Goal: Task Accomplishment & Management: Manage account settings

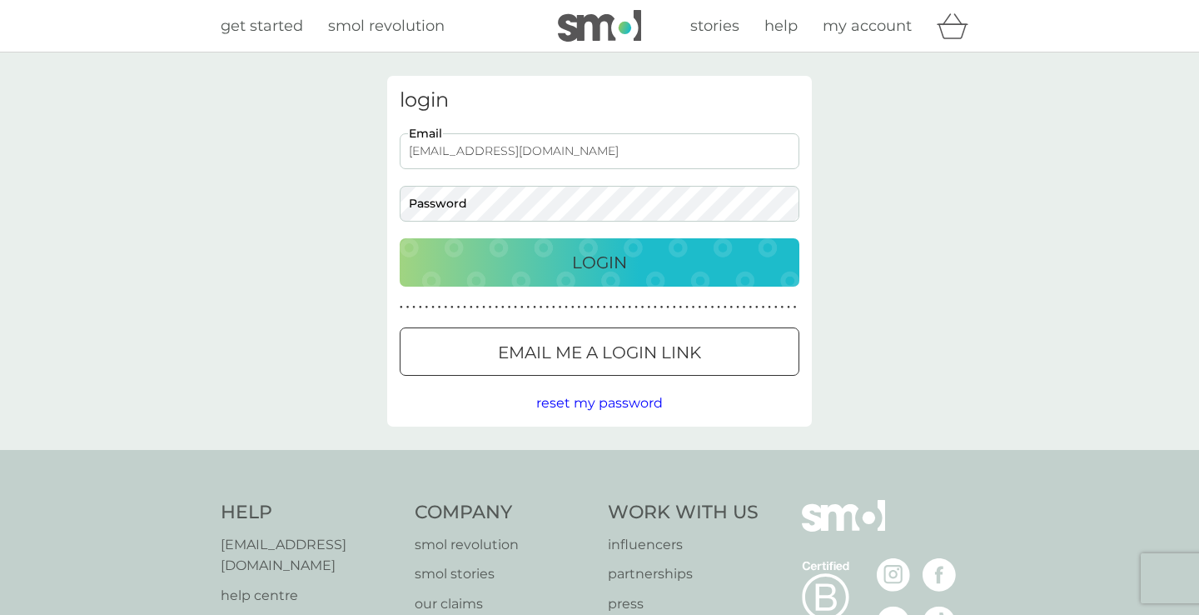
type input "[EMAIL_ADDRESS][DOMAIN_NAME]"
click at [600, 261] on button "Login" at bounding box center [600, 262] width 400 height 48
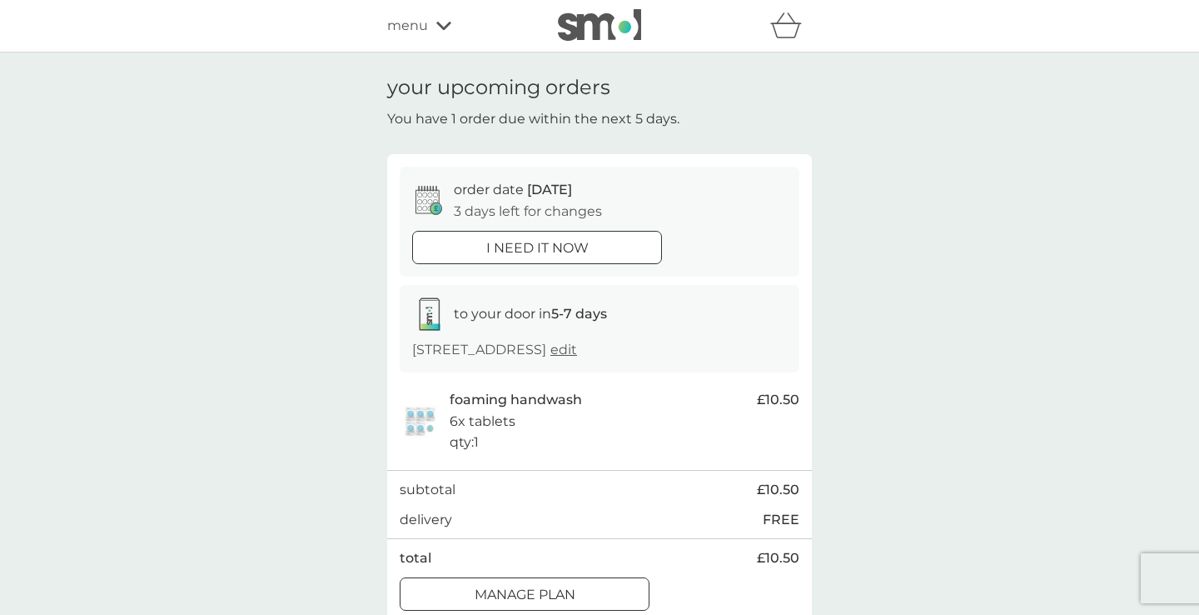
scroll to position [132, 0]
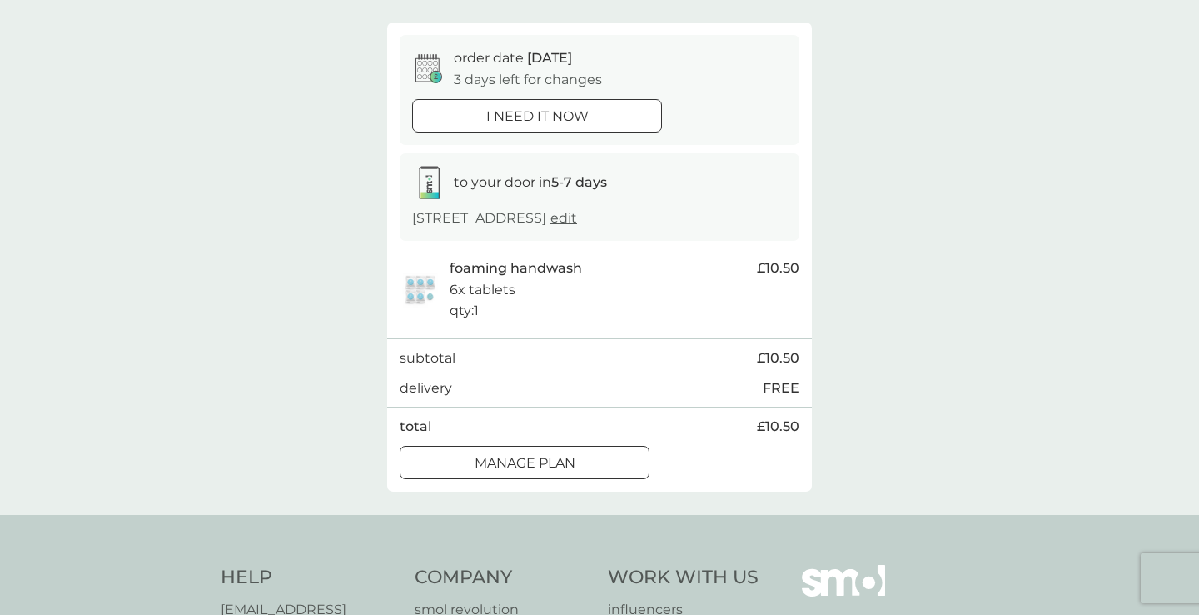
click at [513, 479] on button "Manage plan" at bounding box center [525, 461] width 250 height 33
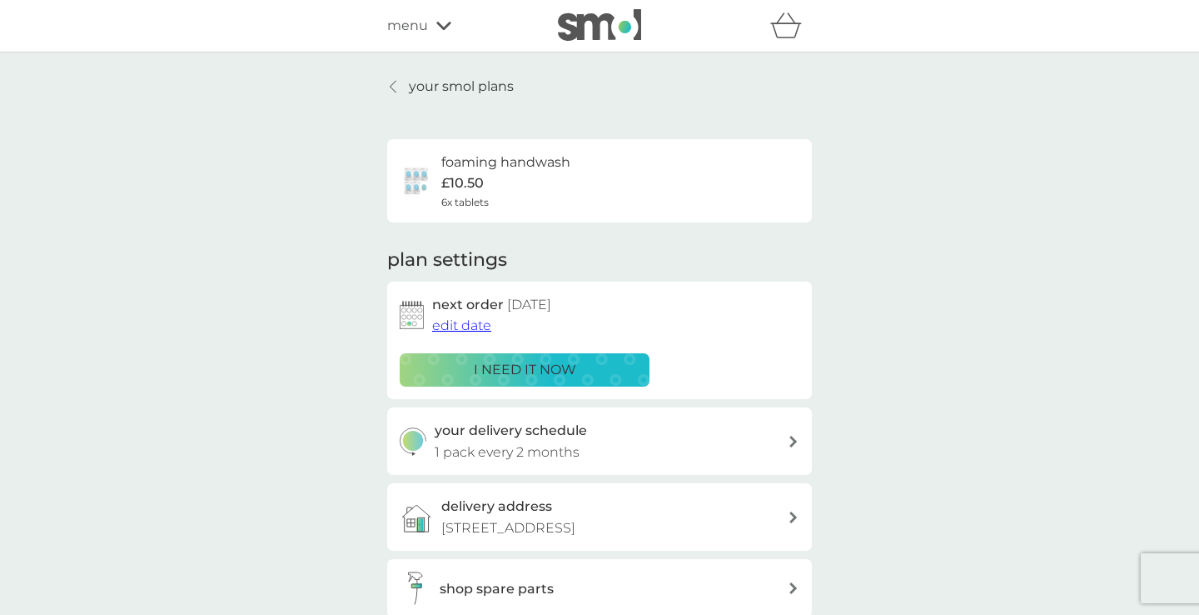
click at [460, 317] on span "edit date" at bounding box center [461, 325] width 59 height 16
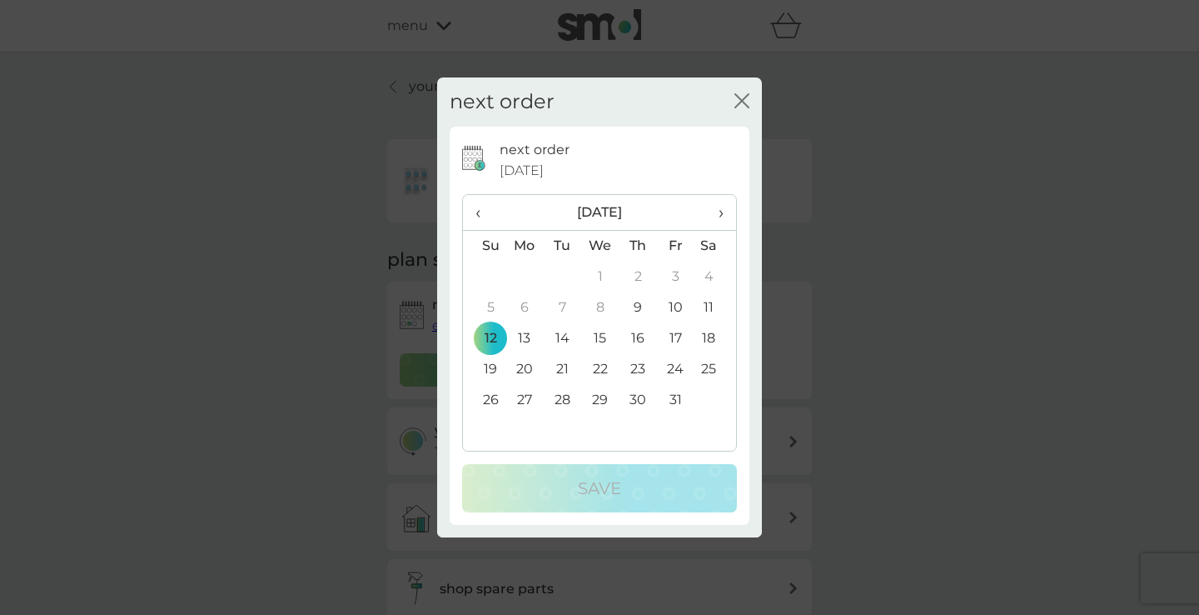
click at [726, 211] on th "›" at bounding box center [715, 213] width 42 height 36
click at [490, 343] on td "9" at bounding box center [484, 338] width 42 height 31
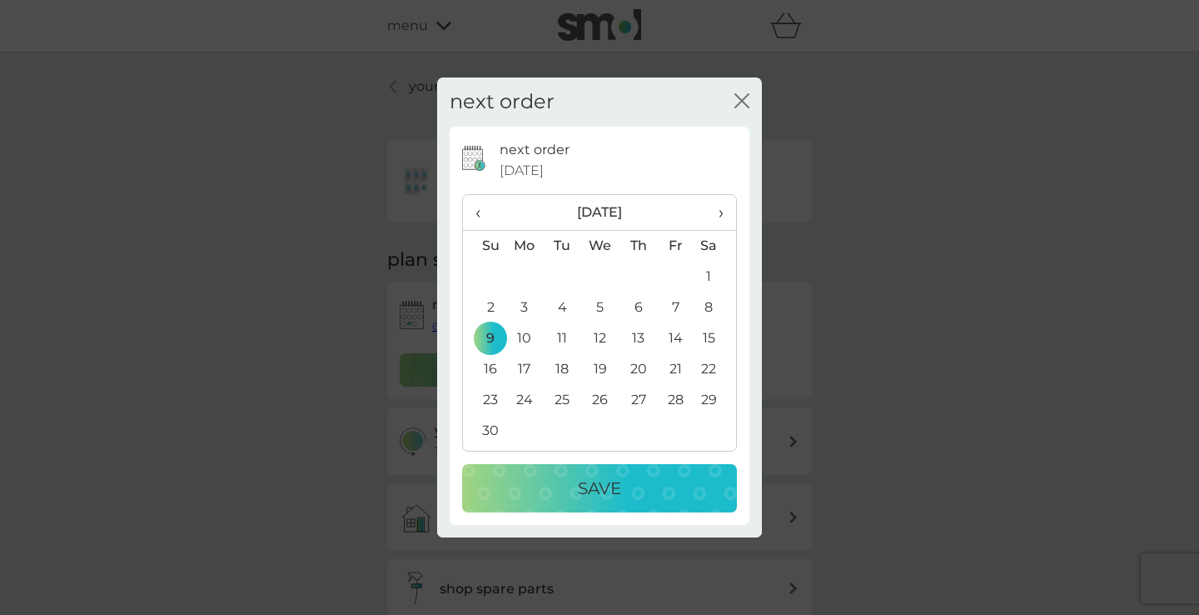
click at [580, 476] on p "Save" at bounding box center [599, 488] width 43 height 27
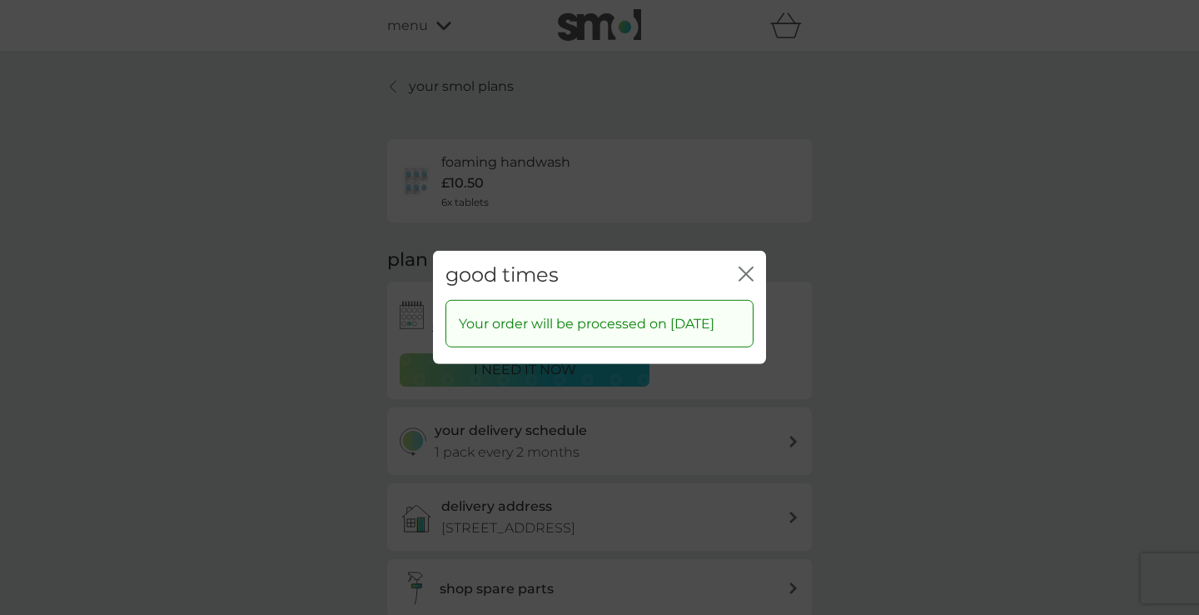
click at [748, 267] on icon "close" at bounding box center [749, 273] width 7 height 13
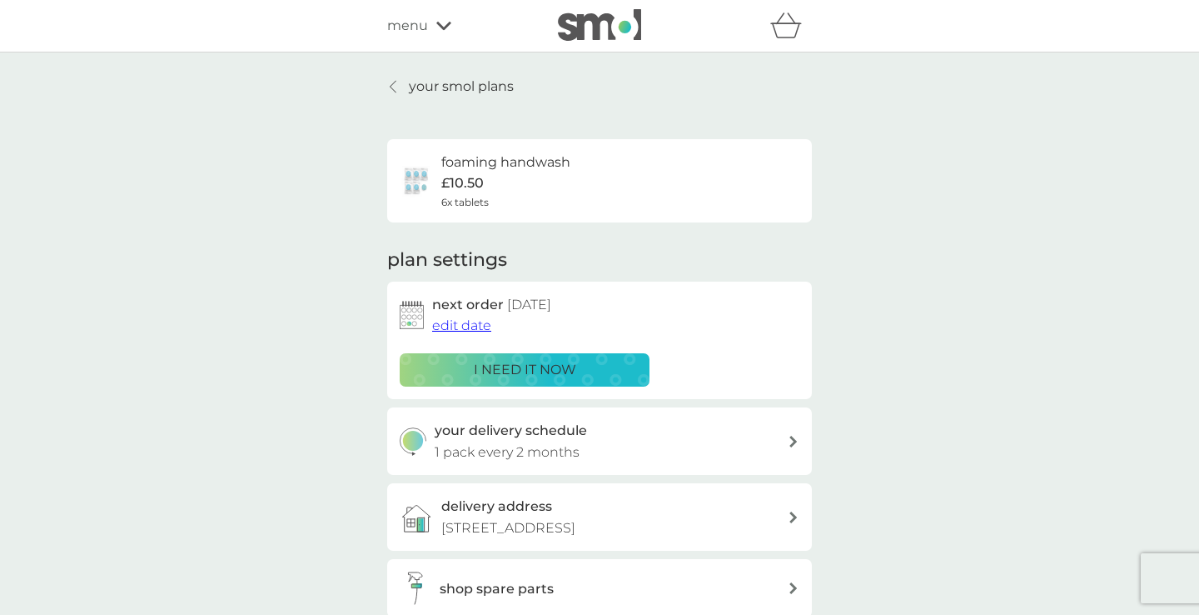
click at [480, 83] on p "your smol plans" at bounding box center [461, 87] width 105 height 22
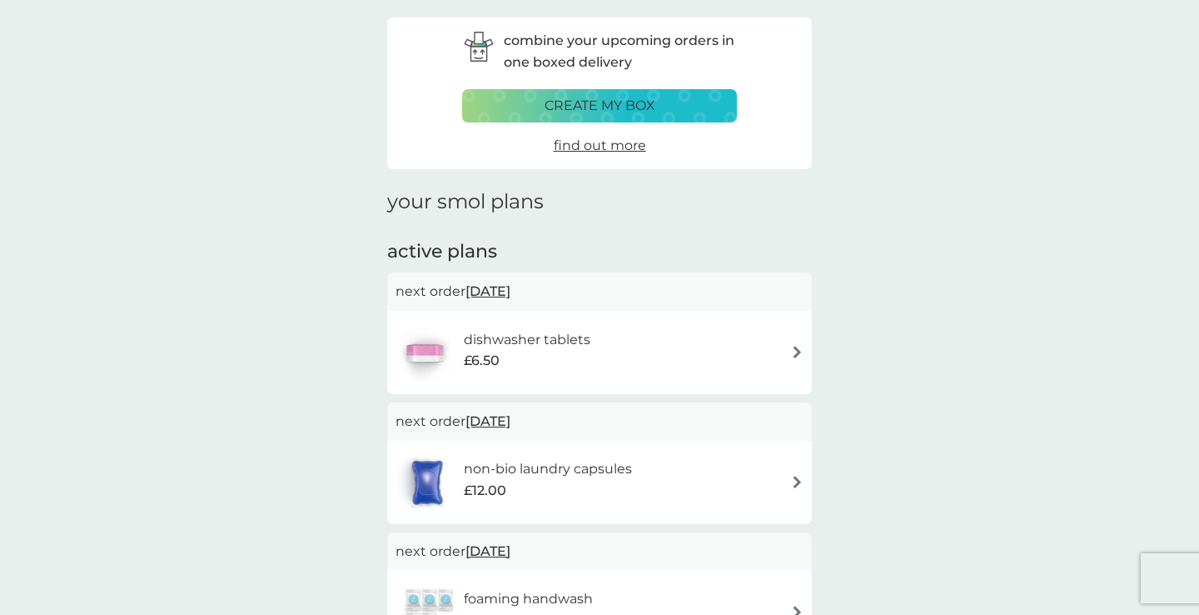
scroll to position [59, 0]
click at [784, 476] on div "non-bio laundry capsules £12.00" at bounding box center [600, 481] width 408 height 58
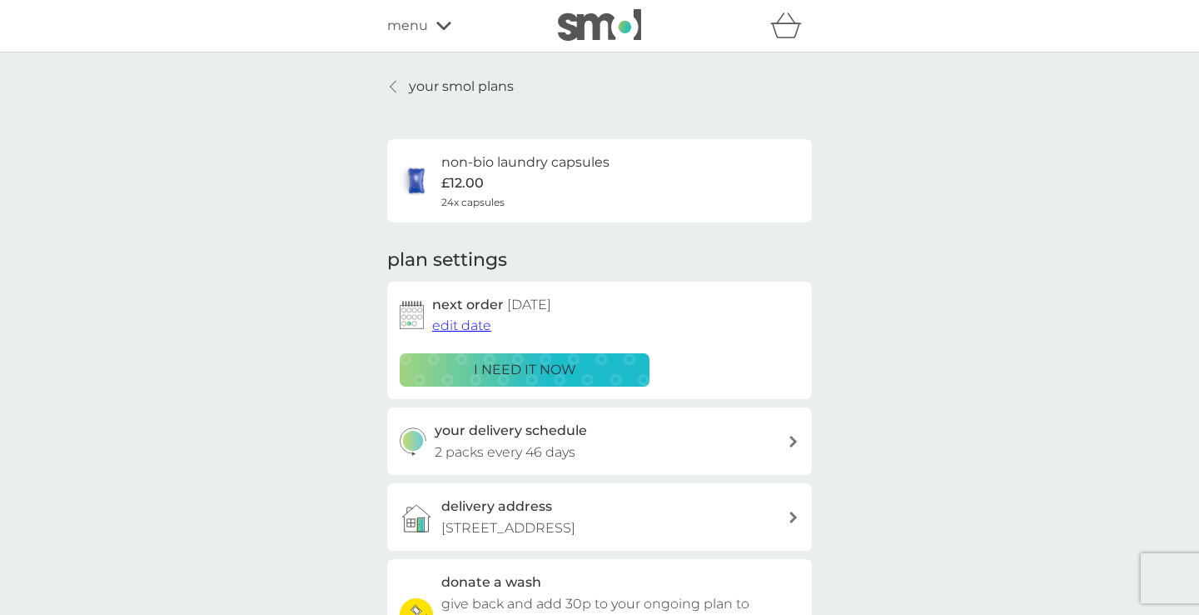
click at [476, 325] on span "edit date" at bounding box center [461, 325] width 59 height 16
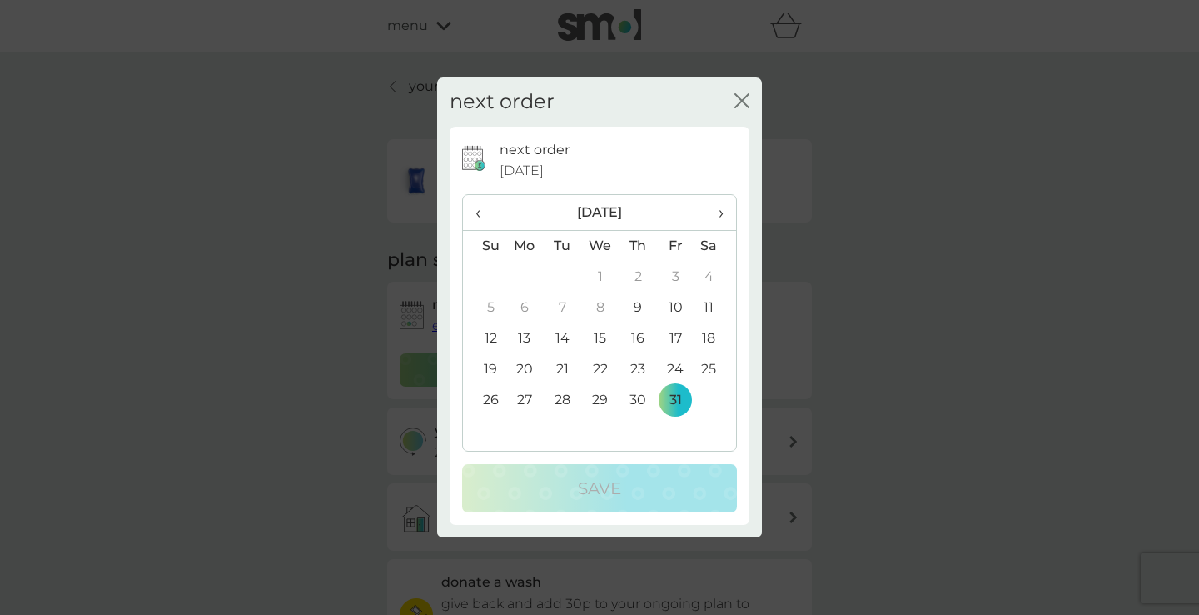
click at [491, 338] on td "12" at bounding box center [484, 338] width 42 height 31
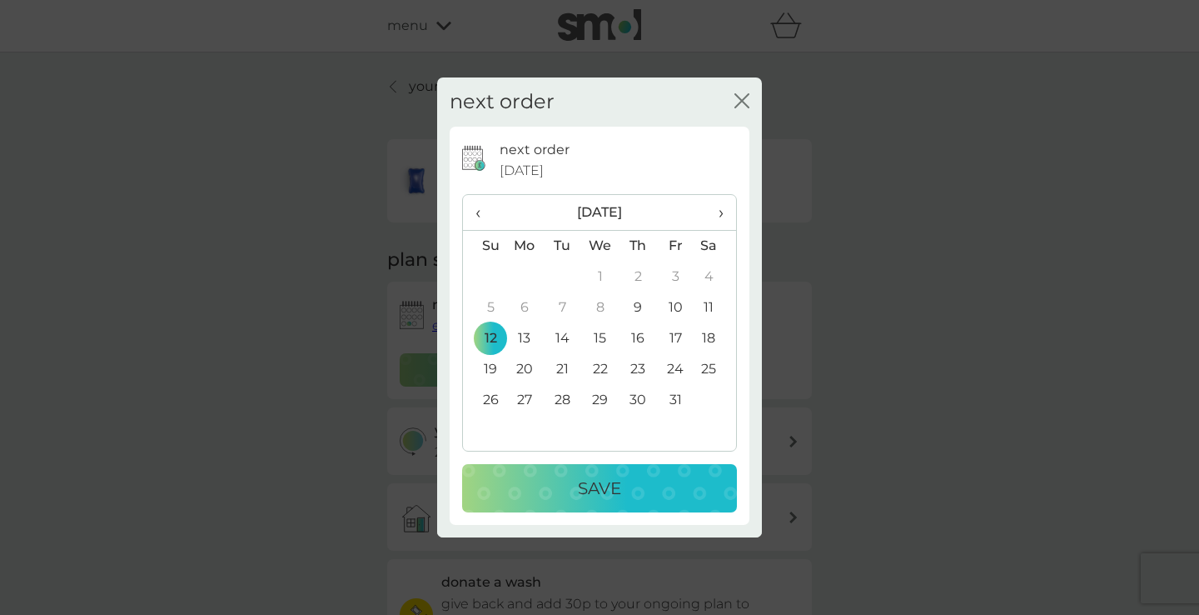
click at [570, 488] on div "Save" at bounding box center [599, 488] width 241 height 27
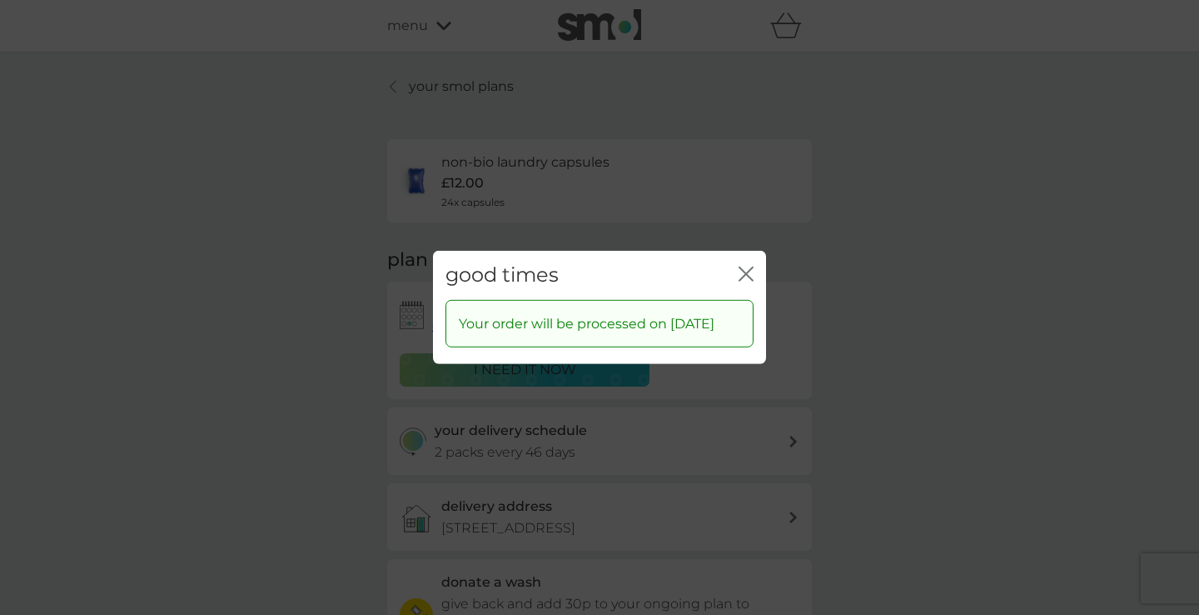
click at [749, 267] on icon "close" at bounding box center [749, 273] width 7 height 13
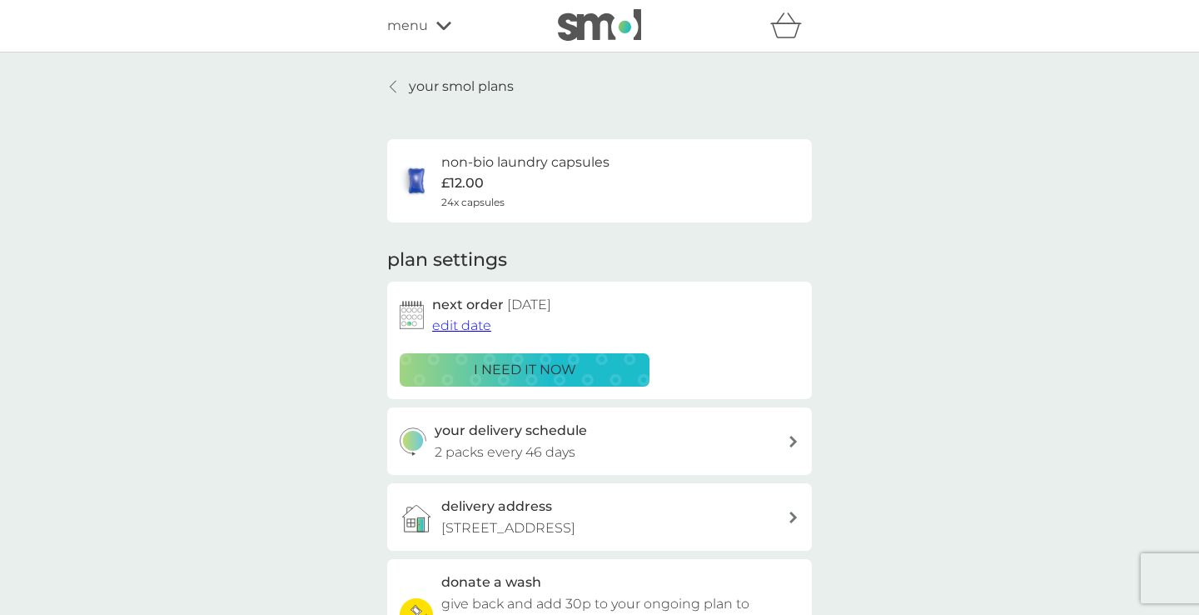
click at [455, 87] on p "your smol plans" at bounding box center [461, 87] width 105 height 22
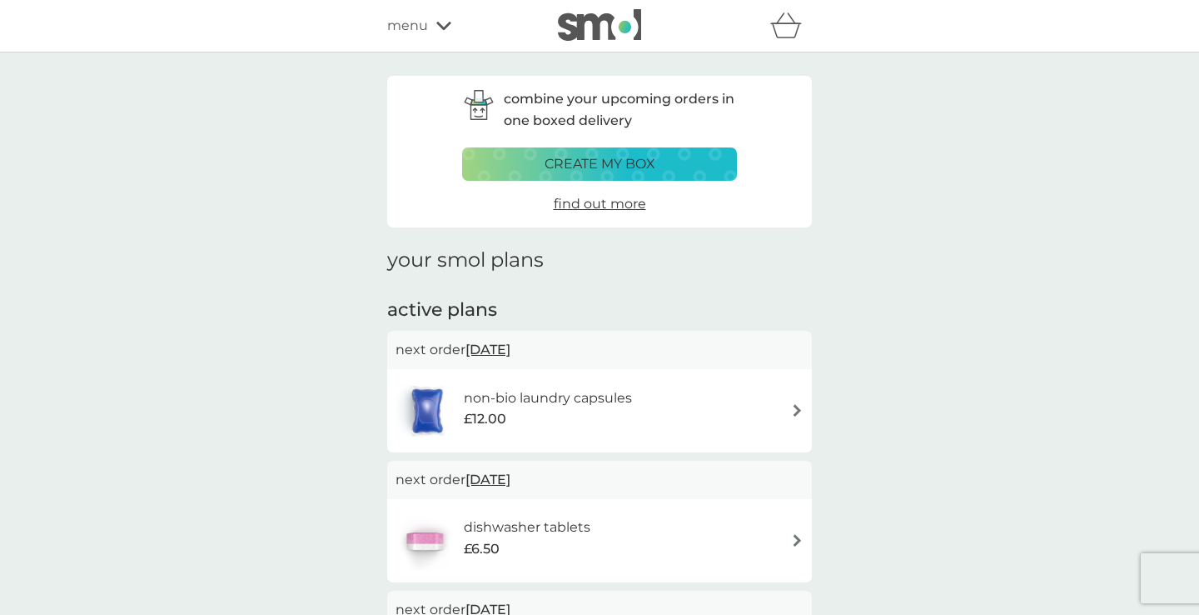
click at [507, 478] on span "[DATE]" at bounding box center [487, 479] width 45 height 32
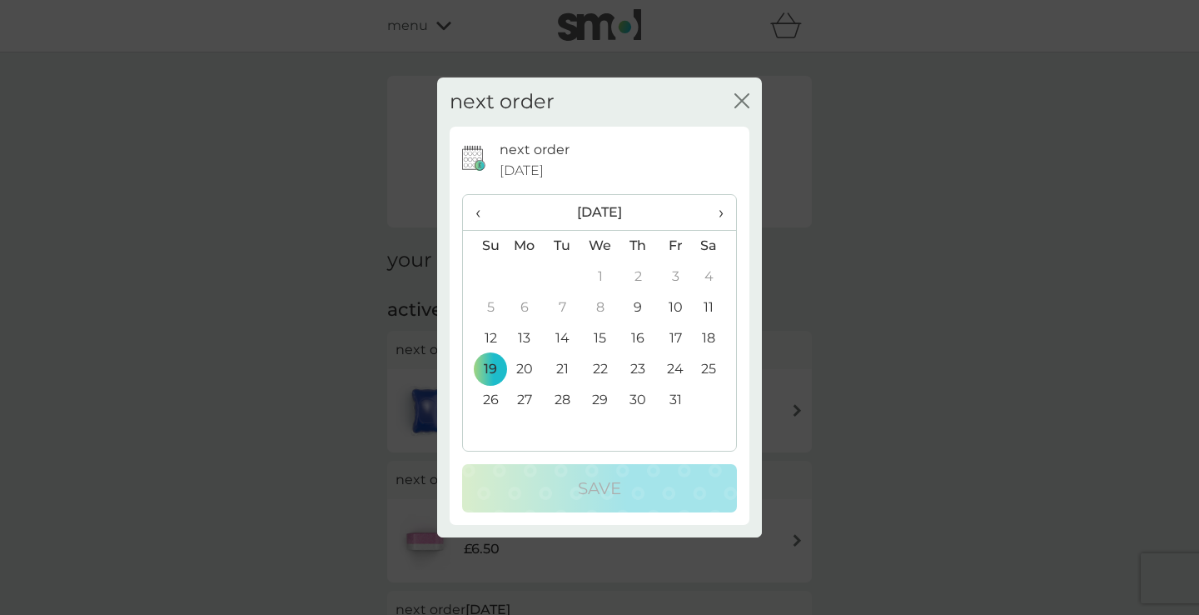
click at [486, 334] on td "12" at bounding box center [484, 338] width 42 height 31
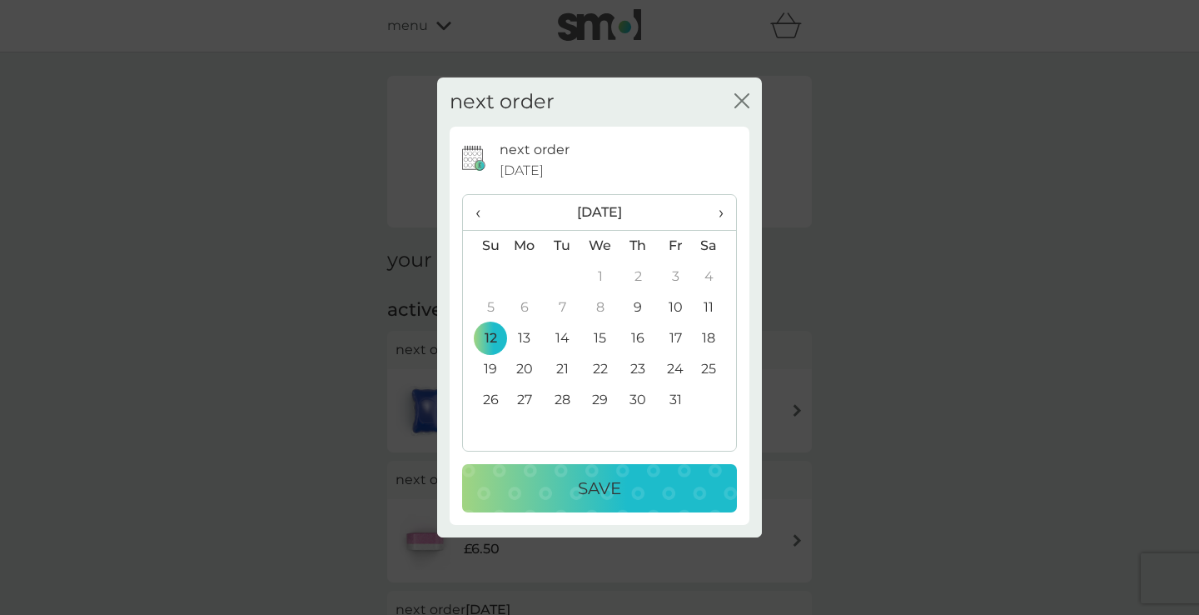
click at [579, 539] on div "next order close next order [DATE] ‹ [DATE] › Su Mo Tu We Th Fr Sa 28 29 30 1 2…" at bounding box center [599, 307] width 1199 height 615
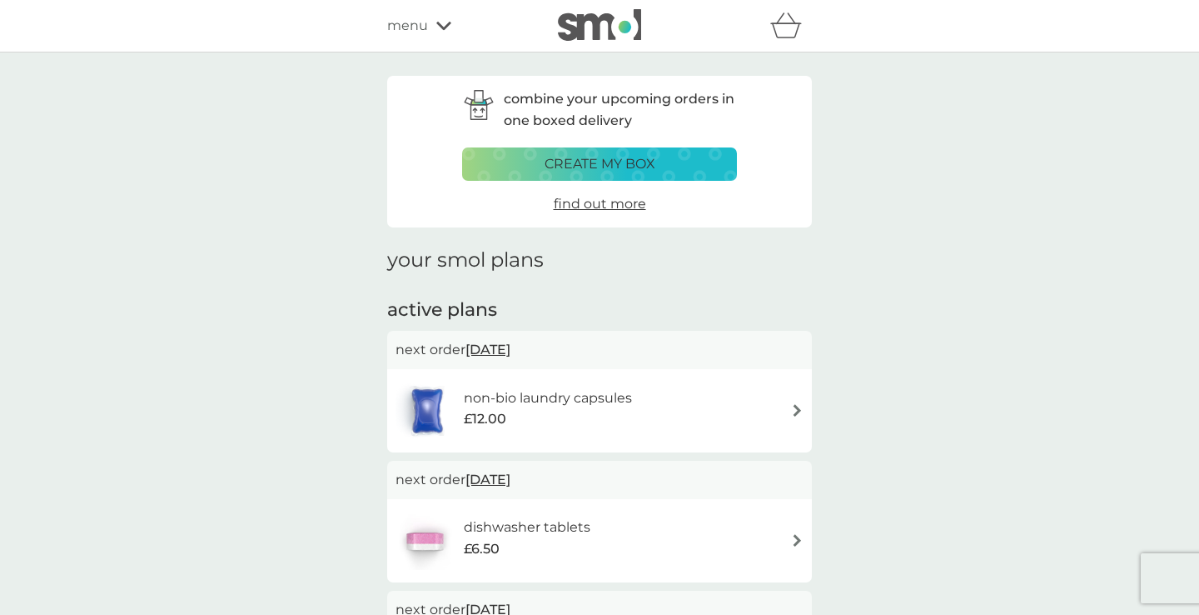
click at [579, 511] on div "dishwasher tablets £6.50" at bounding box center [502, 540] width 212 height 58
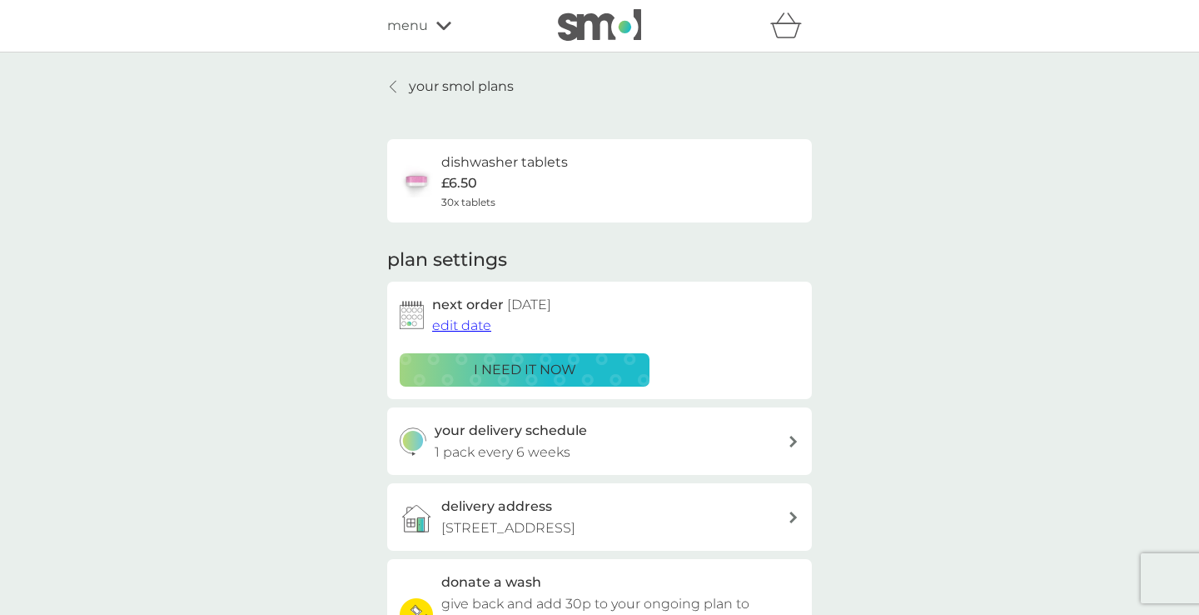
click at [472, 320] on span "edit date" at bounding box center [461, 325] width 59 height 16
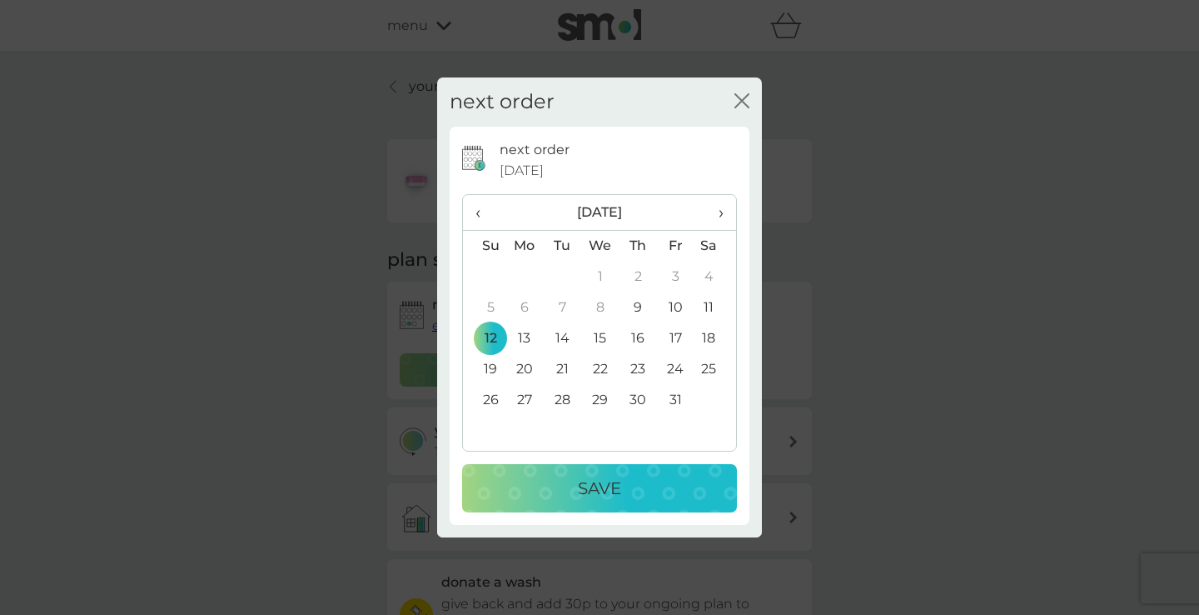
click at [495, 336] on td "12" at bounding box center [484, 338] width 42 height 31
click at [580, 500] on button "Save" at bounding box center [599, 488] width 275 height 48
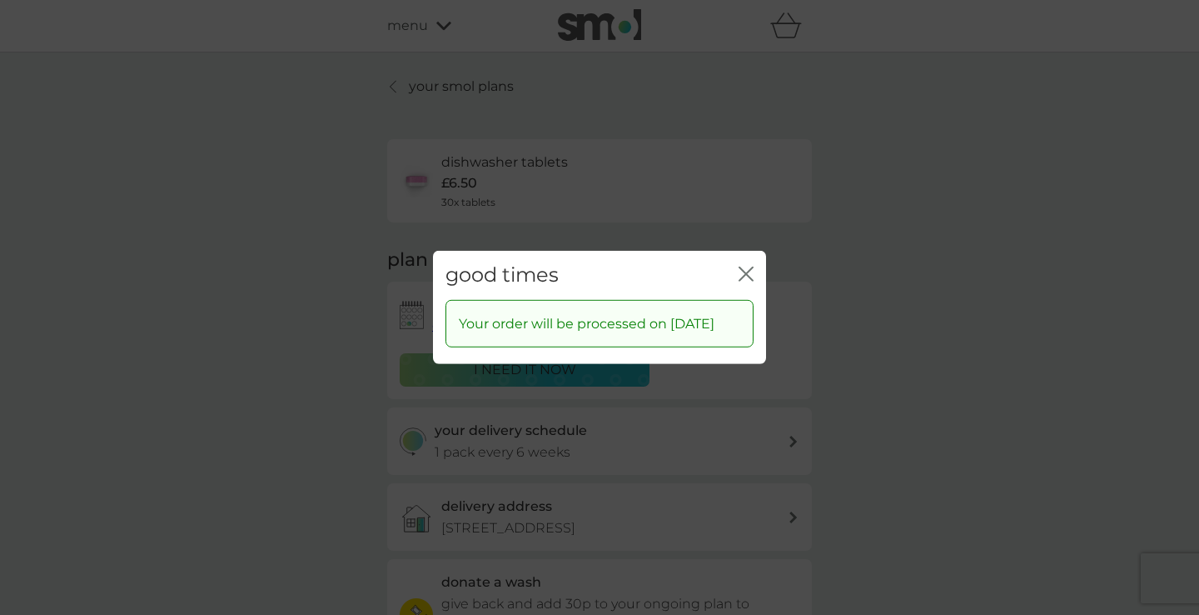
click at [751, 266] on icon "close" at bounding box center [746, 273] width 15 height 15
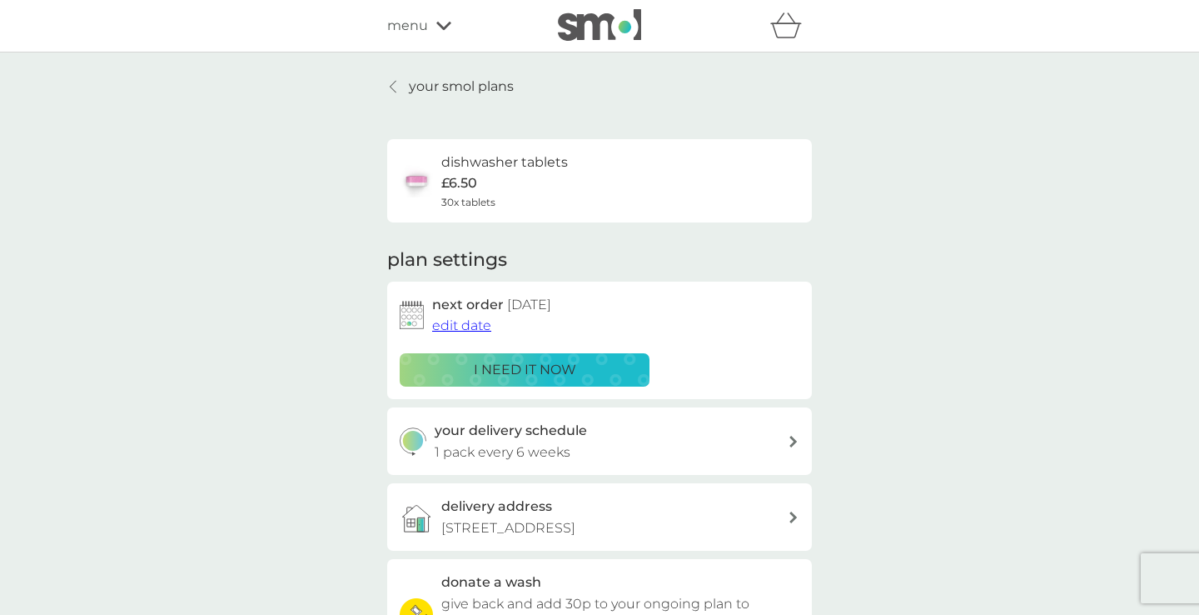
click at [494, 88] on p "your smol plans" at bounding box center [461, 87] width 105 height 22
